Goal: Task Accomplishment & Management: Manage account settings

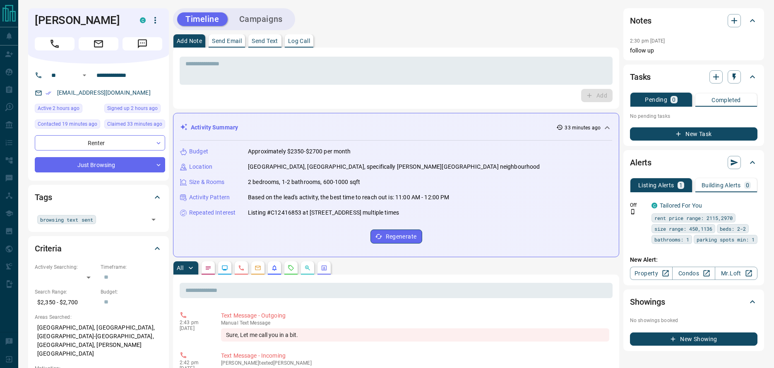
click at [357, 133] on div "Activity Summary 33 minutes ago" at bounding box center [396, 127] width 432 height 15
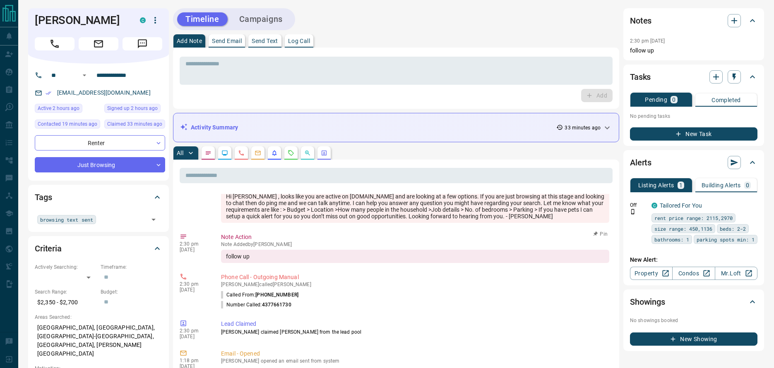
scroll to position [300, 0]
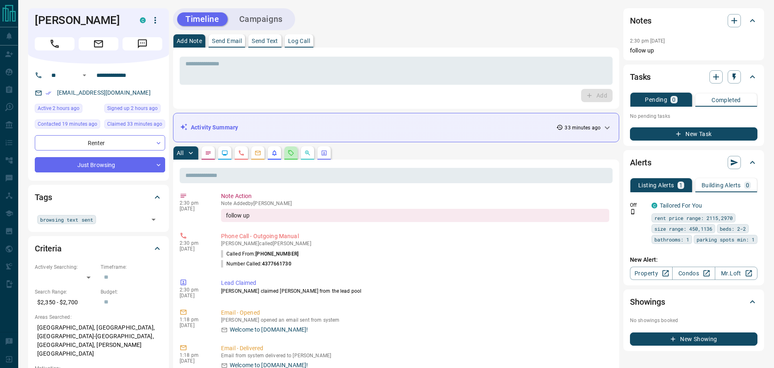
click at [295, 156] on button "button" at bounding box center [290, 152] width 13 height 13
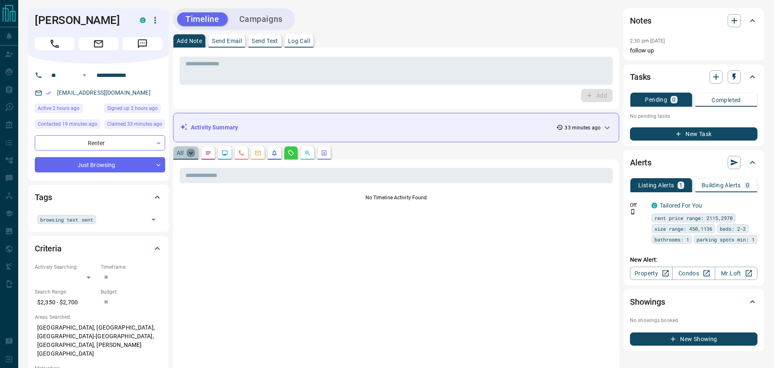
click at [187, 156] on icon "button" at bounding box center [191, 153] width 8 height 8
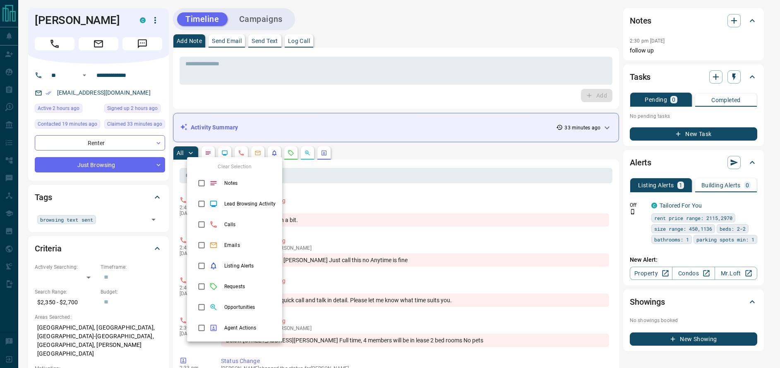
click at [52, 45] on div at bounding box center [390, 184] width 780 height 368
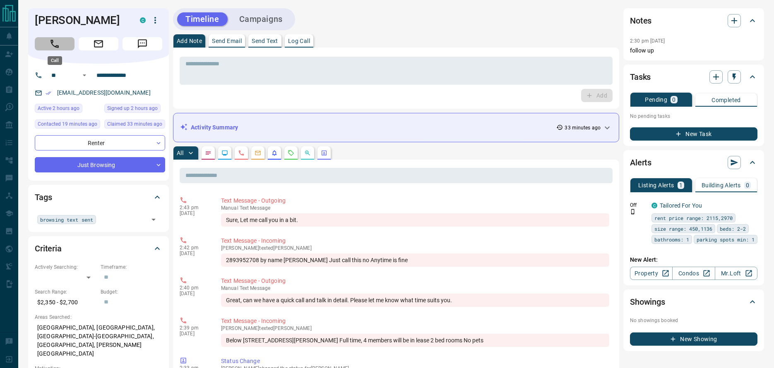
click at [53, 43] on icon "Call" at bounding box center [54, 43] width 11 height 11
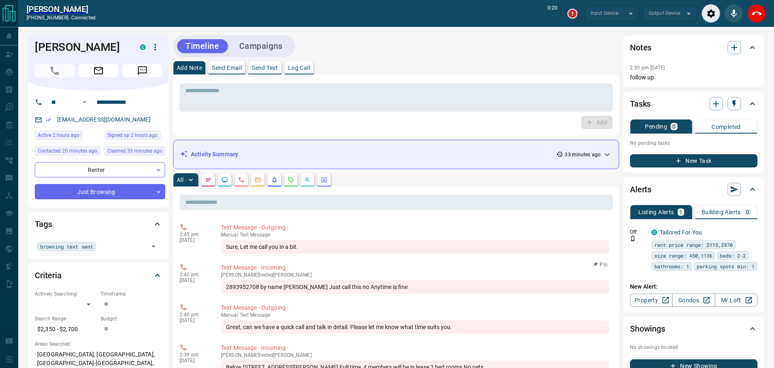
click at [242, 288] on div "2893952708 by name [PERSON_NAME] Just call this no Anytime is fine" at bounding box center [415, 286] width 388 height 13
copy div "2893952708"
click at [761, 16] on button "End Call" at bounding box center [756, 13] width 19 height 19
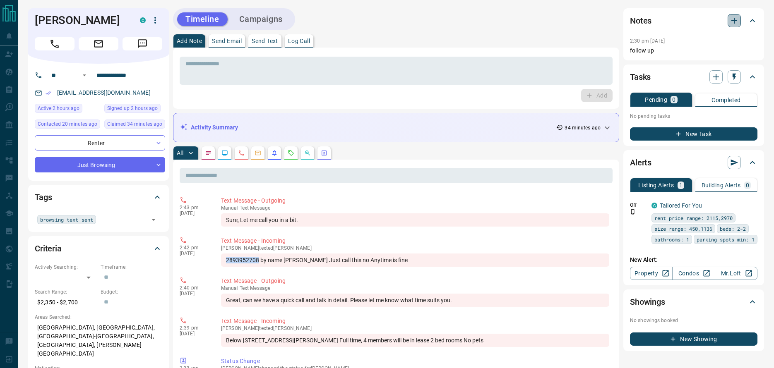
click at [730, 19] on icon "button" at bounding box center [734, 21] width 10 height 10
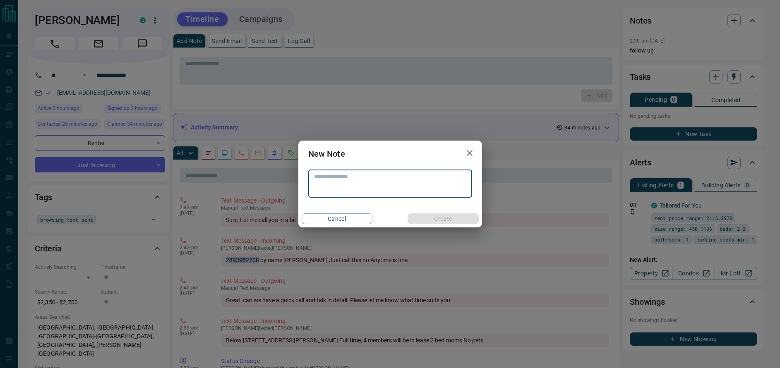
click at [378, 176] on textarea at bounding box center [390, 183] width 152 height 21
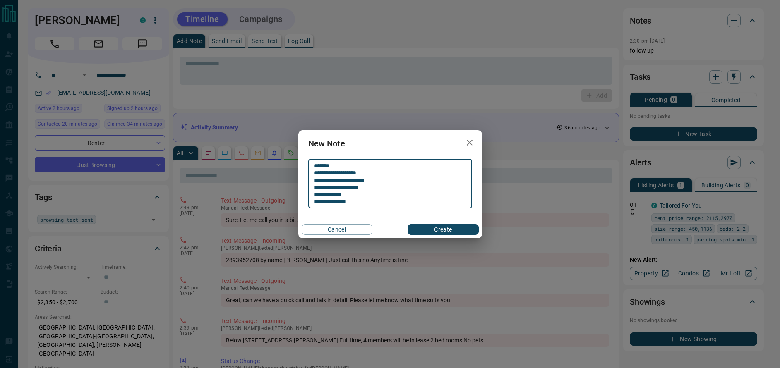
click at [333, 199] on textarea "**********" at bounding box center [390, 184] width 152 height 42
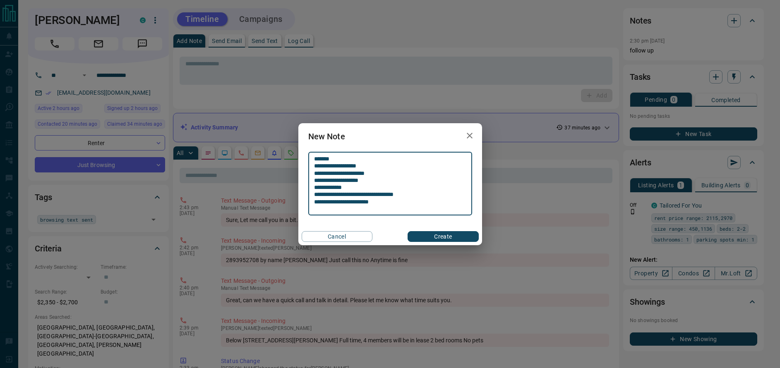
type textarea "**********"
drag, startPoint x: 439, startPoint y: 238, endPoint x: 432, endPoint y: 241, distance: 7.8
click at [439, 238] on button "Create" at bounding box center [442, 236] width 71 height 11
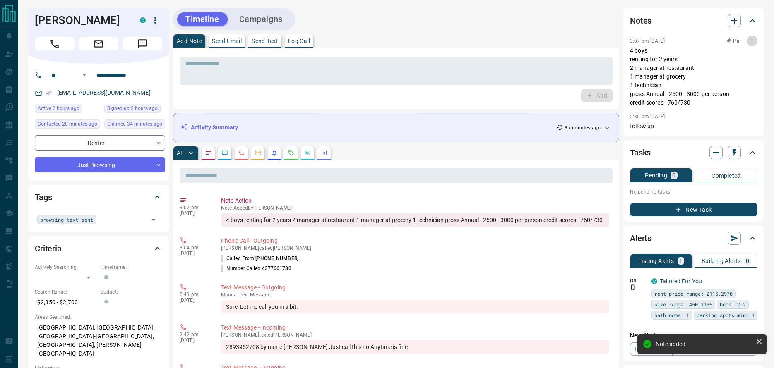
click at [751, 44] on button "button" at bounding box center [751, 41] width 11 height 11
click at [743, 57] on li "Edit" at bounding box center [739, 56] width 36 height 12
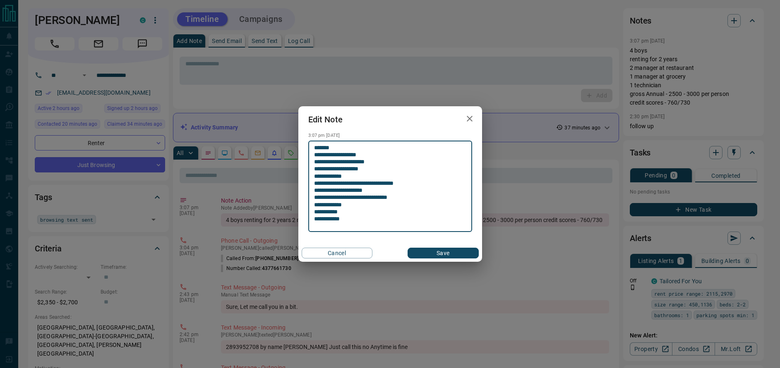
type textarea "**********"
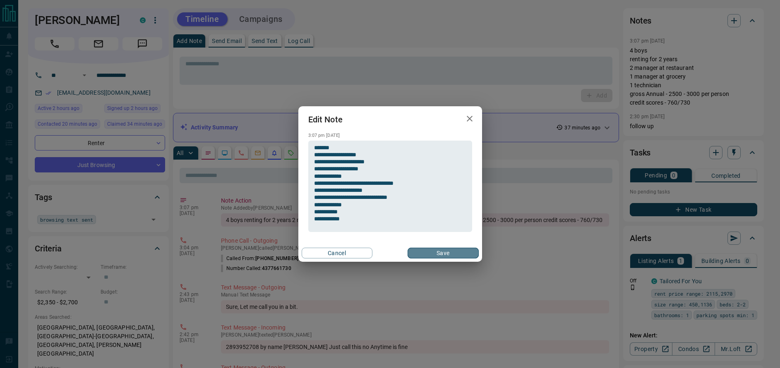
click at [450, 256] on button "Save" at bounding box center [442, 253] width 71 height 11
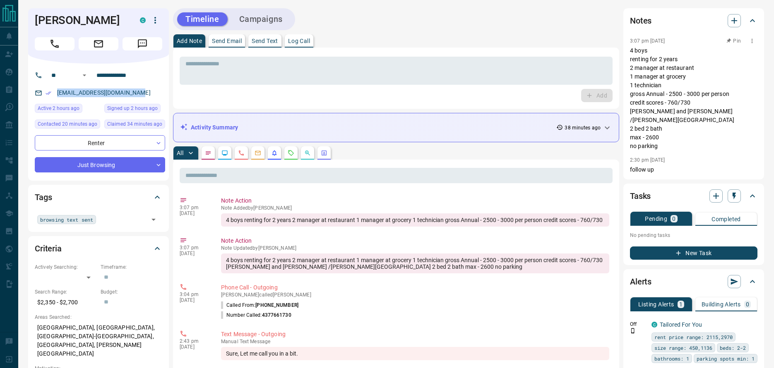
click at [751, 43] on icon "button" at bounding box center [751, 41] width 7 height 7
click at [746, 53] on li "Edit" at bounding box center [739, 56] width 36 height 12
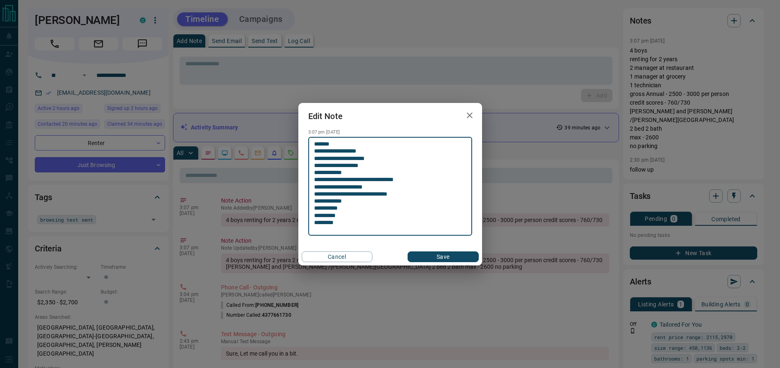
type textarea "**********"
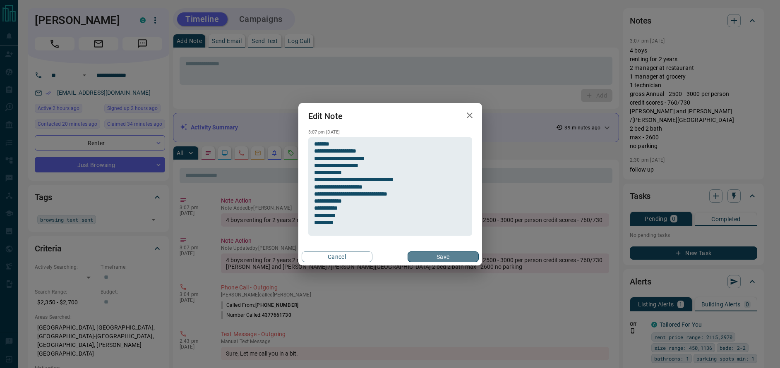
click at [458, 257] on button "Save" at bounding box center [442, 257] width 71 height 11
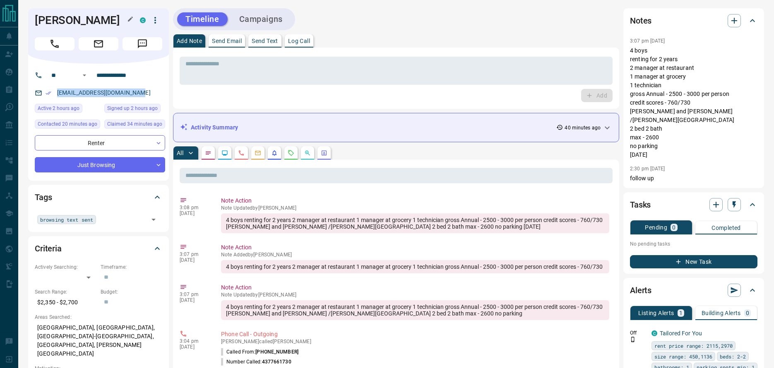
drag, startPoint x: 37, startPoint y: 19, endPoint x: 122, endPoint y: 19, distance: 84.8
click at [122, 19] on h1 "[PERSON_NAME]" at bounding box center [81, 20] width 93 height 13
copy h1 "[PERSON_NAME]"
click at [738, 198] on button "button" at bounding box center [733, 204] width 13 height 13
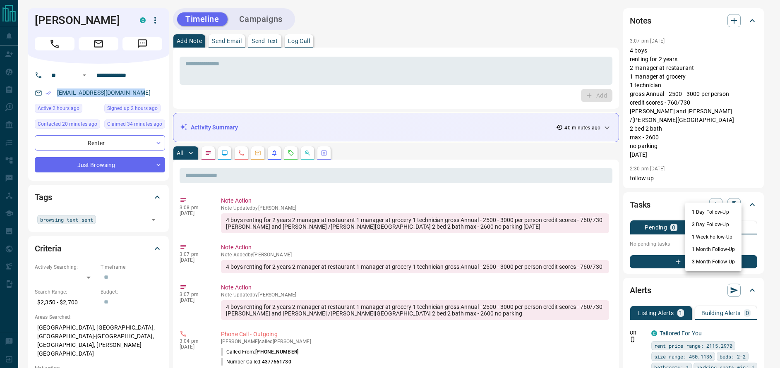
click at [718, 216] on li "1 Day Follow-Up" at bounding box center [713, 212] width 56 height 12
